Goal: Information Seeking & Learning: Learn about a topic

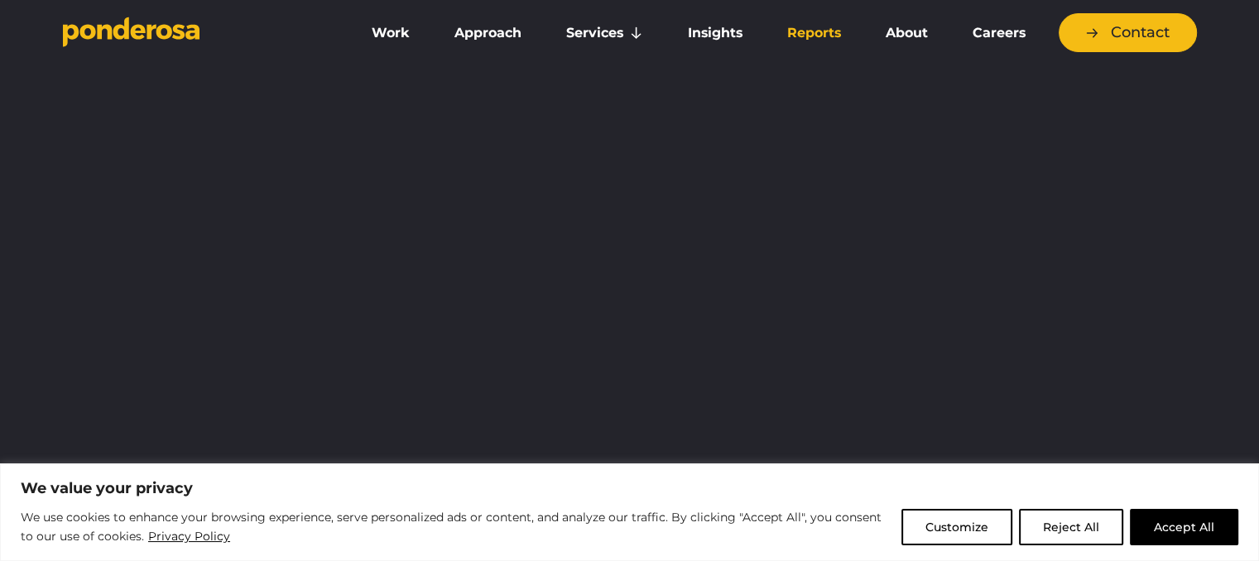
click at [834, 23] on link "Reports" at bounding box center [814, 33] width 92 height 35
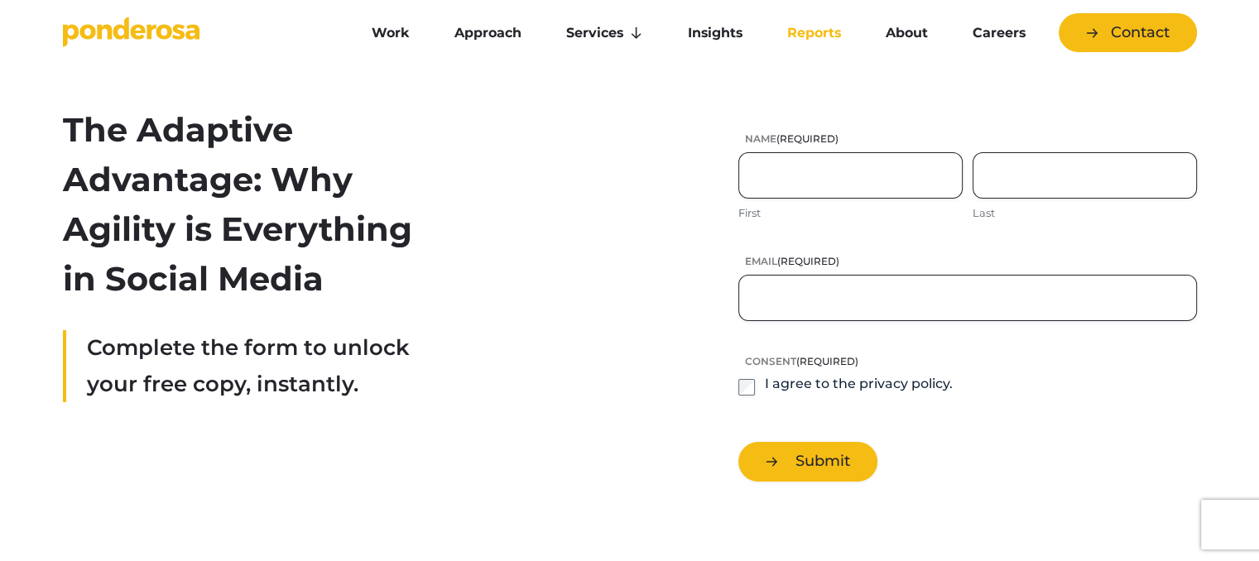
click at [392, 187] on h2 "The Adaptive Advantage: Why Agility is Everything in Social Media" at bounding box center [244, 204] width 362 height 199
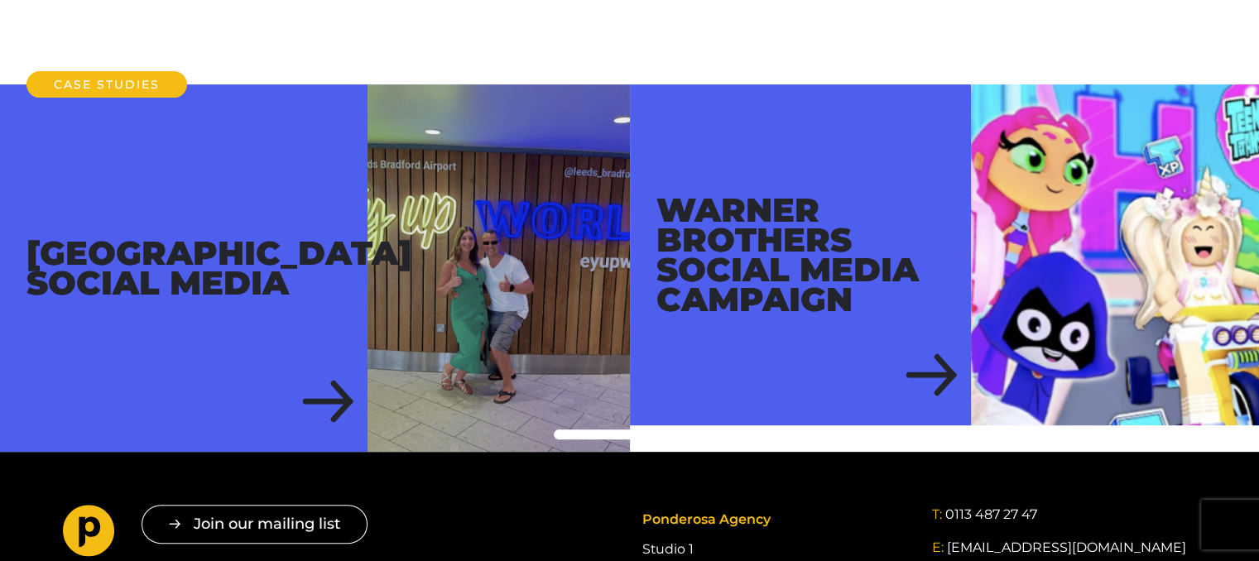
scroll to position [563, 0]
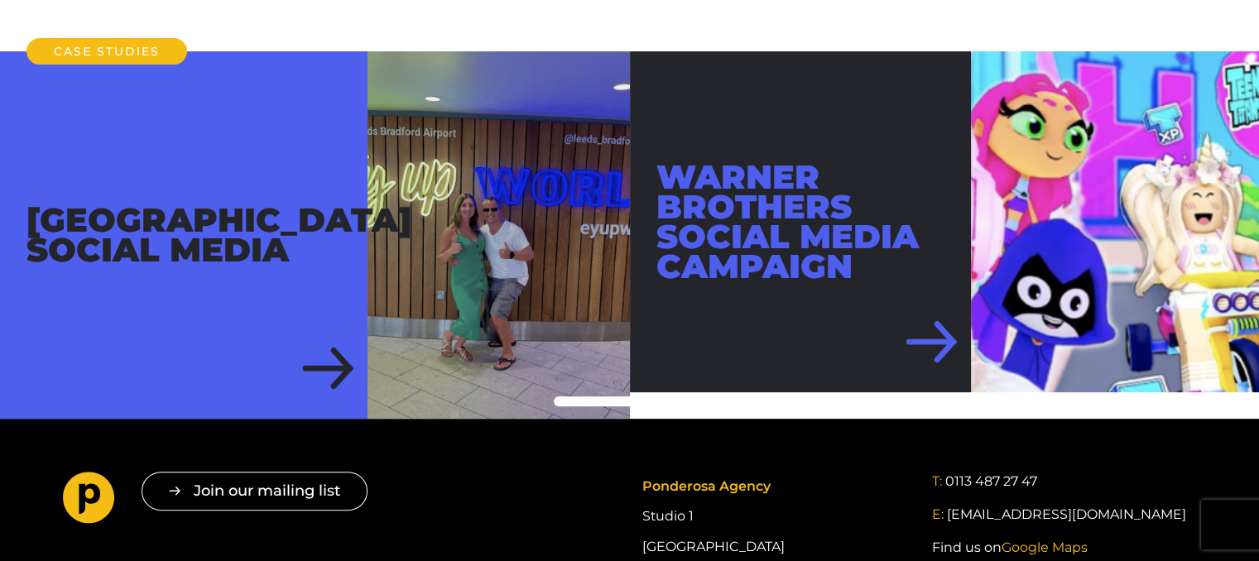
click at [947, 345] on div "Warner Brothers Social Media Campaign" at bounding box center [800, 221] width 341 height 341
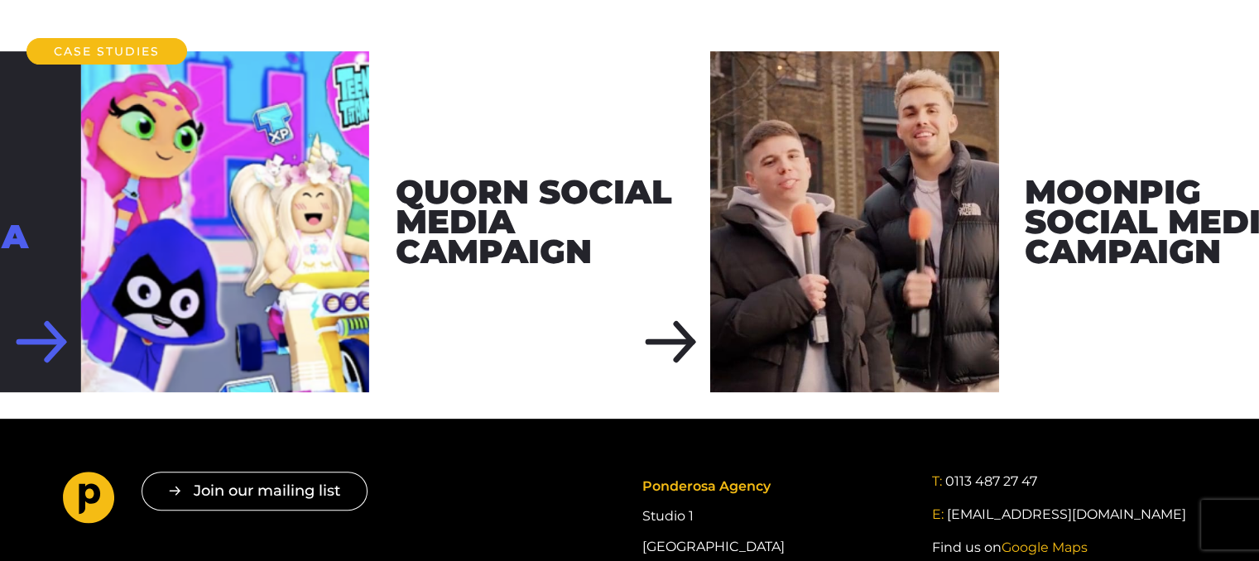
click at [0, 378] on div "Leeds Bradford Airport Social Media Warner Brothers Social Media Campaign" at bounding box center [629, 235] width 1259 height 368
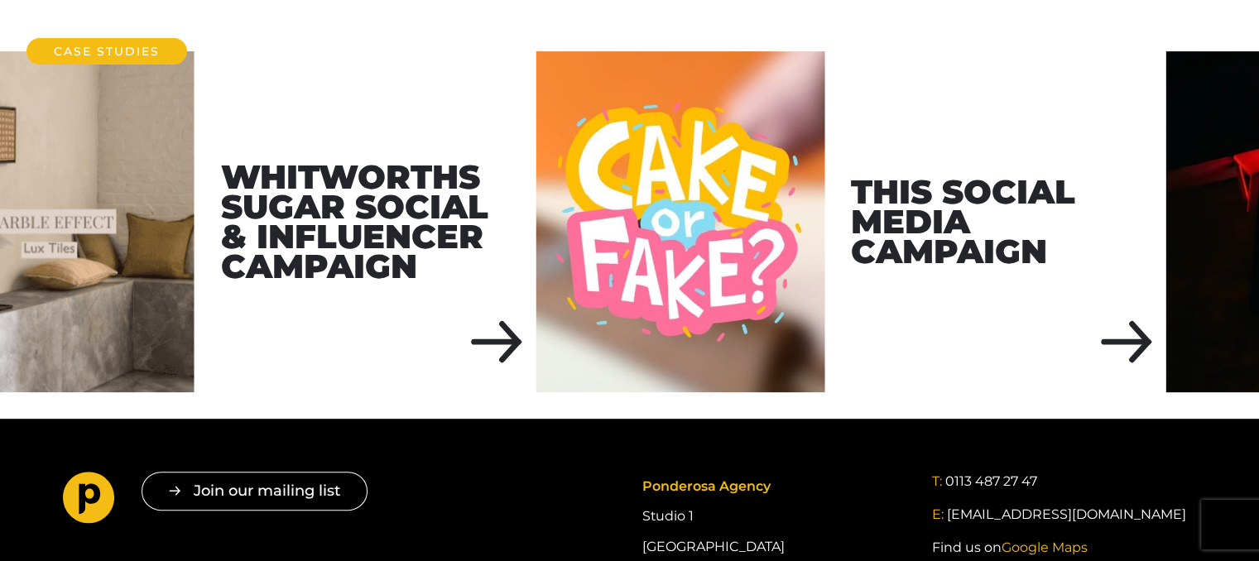
click at [0, 250] on img at bounding box center [50, 221] width 288 height 341
